Goal: Task Accomplishment & Management: Manage account settings

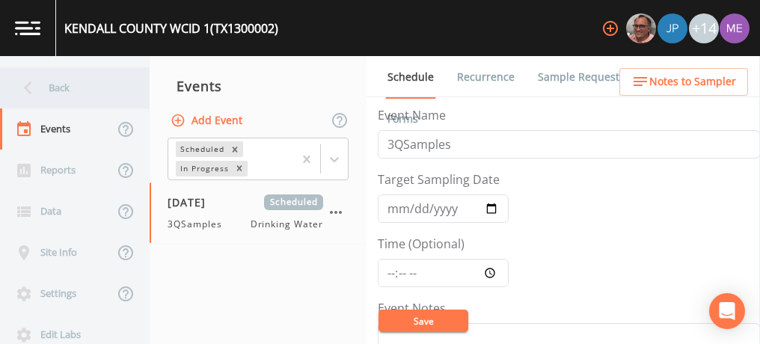
click at [54, 84] on div "Back" at bounding box center [67, 87] width 135 height 41
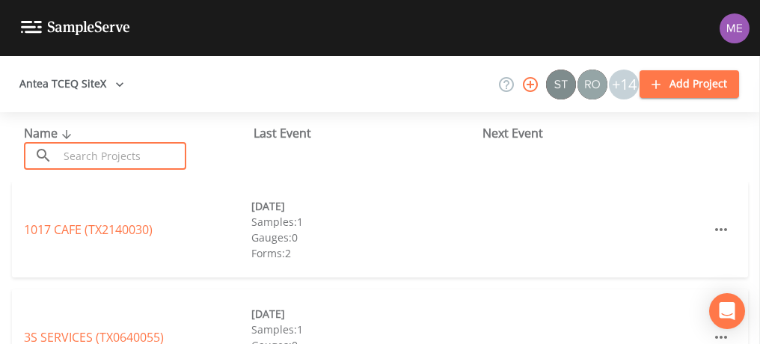
click at [92, 162] on input "text" at bounding box center [122, 156] width 128 height 28
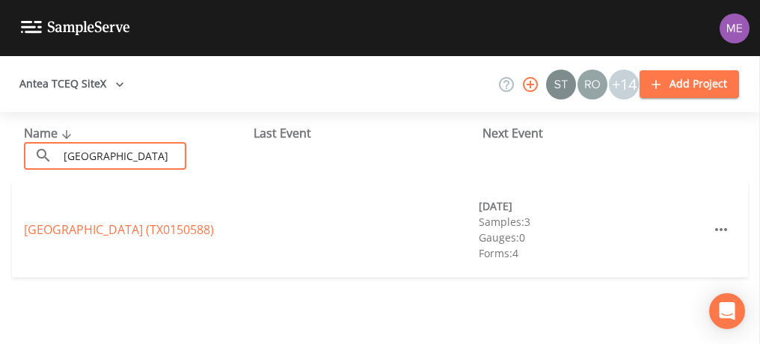
type input "[GEOGRAPHIC_DATA]"
click at [435, 241] on div "[GEOGRAPHIC_DATA] (TX0150588) [DATE] Samples: 3 Gauges: 0 Forms: 4" at bounding box center [380, 230] width 736 height 96
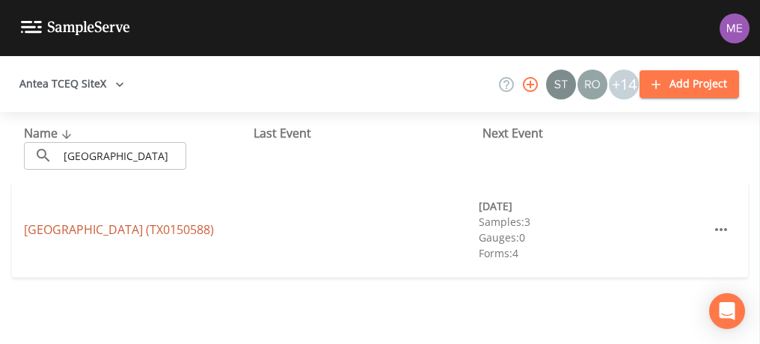
click at [194, 221] on link "[GEOGRAPHIC_DATA] (TX0150588)" at bounding box center [119, 229] width 190 height 16
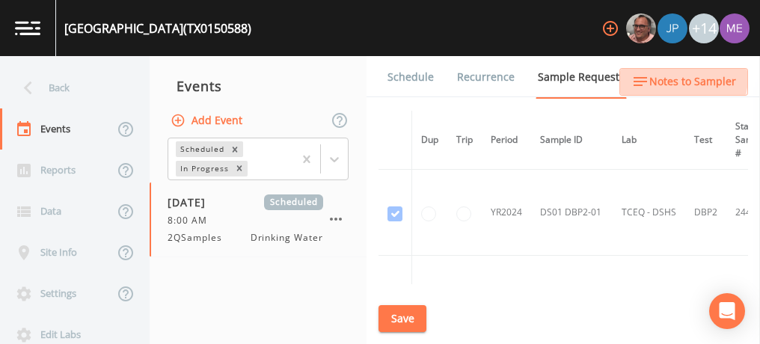
click at [667, 76] on span "Notes to Sampler" at bounding box center [692, 82] width 87 height 19
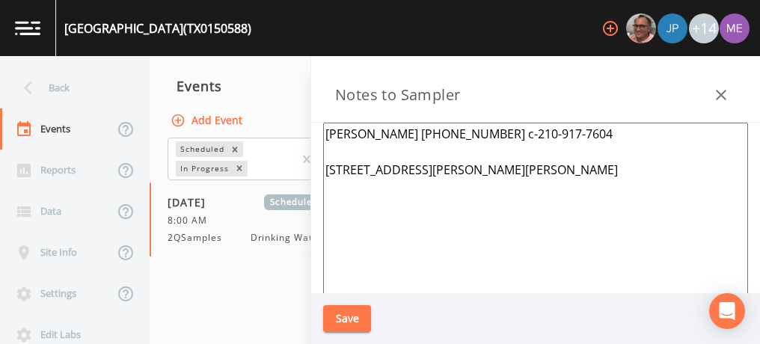
click at [588, 135] on textarea "[PERSON_NAME] [PHONE_NUMBER] c-210-917-7604 [STREET_ADDRESS][PERSON_NAME][PERSO…" at bounding box center [535, 304] width 425 height 363
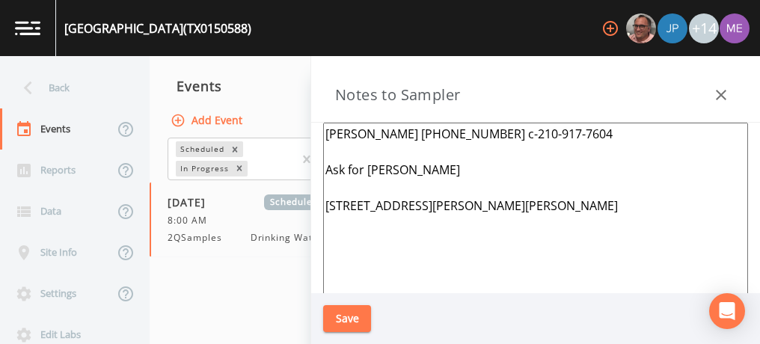
type textarea "[PERSON_NAME] [PHONE_NUMBER] c-210-917-7604 Ask for [PERSON_NAME] [STREET_ADDRE…"
click at [345, 322] on button "Save" at bounding box center [347, 319] width 48 height 28
